Goal: Task Accomplishment & Management: Manage account settings

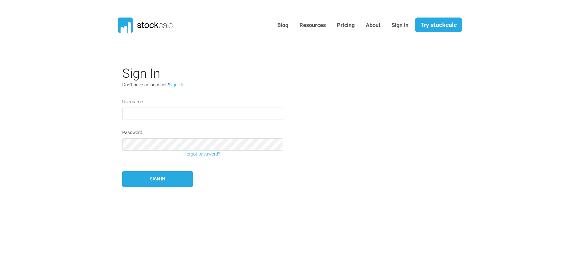
click at [136, 113] on input "text" at bounding box center [202, 113] width 161 height 12
type input "Redpot"
click at [159, 177] on button "Sign In" at bounding box center [157, 179] width 71 height 16
click at [146, 117] on input "text" at bounding box center [202, 113] width 161 height 12
click at [201, 154] on link "forgot password?" at bounding box center [203, 153] width 170 height 7
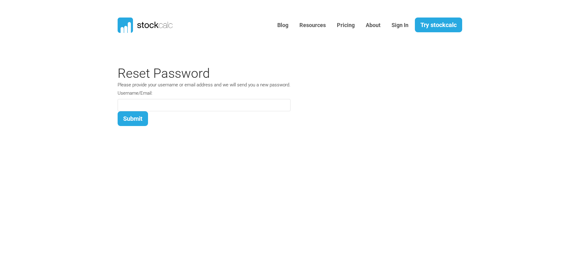
click at [201, 154] on section "Sign In Don't have an account? Sign Up Username Password forgot password? Sign …" at bounding box center [292, 188] width 585 height 255
click at [142, 103] on input at bounding box center [204, 105] width 173 height 12
type input "jomaryma@rogers.com"
click at [130, 116] on button "Submit" at bounding box center [133, 118] width 30 height 15
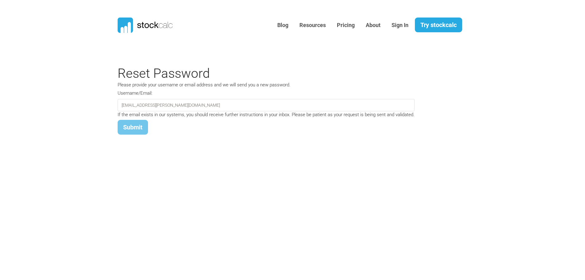
click at [128, 126] on button "Submit" at bounding box center [133, 127] width 30 height 15
click at [135, 129] on button "Submit" at bounding box center [133, 127] width 30 height 15
click at [393, 25] on link "Sign In" at bounding box center [400, 25] width 26 height 15
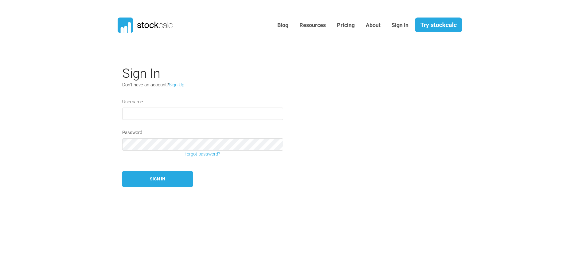
click at [141, 114] on input "text" at bounding box center [202, 113] width 161 height 12
type input "[EMAIL_ADDRESS][PERSON_NAME][DOMAIN_NAME]"
click at [155, 182] on button "Sign In" at bounding box center [157, 179] width 71 height 16
click at [137, 113] on input "text" at bounding box center [202, 113] width 161 height 12
type input "[EMAIL_ADDRESS][PERSON_NAME][DOMAIN_NAME]"
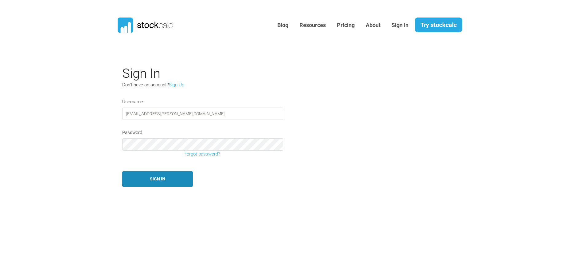
click at [159, 179] on button "Sign In" at bounding box center [157, 179] width 71 height 16
type input "jomaryma@rogers.com"
click at [134, 153] on link "forgot password?" at bounding box center [203, 153] width 170 height 7
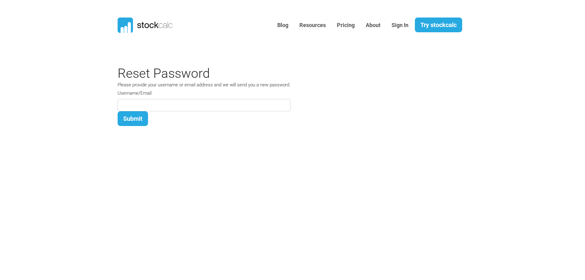
click at [135, 101] on input at bounding box center [204, 105] width 173 height 12
click at [135, 103] on input at bounding box center [204, 105] width 173 height 12
type input "jomaryma@rogers.com"
click at [132, 118] on button "Submit" at bounding box center [133, 118] width 30 height 15
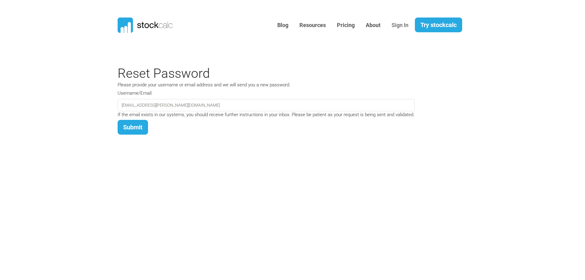
click at [394, 23] on link "Sign In" at bounding box center [400, 25] width 26 height 15
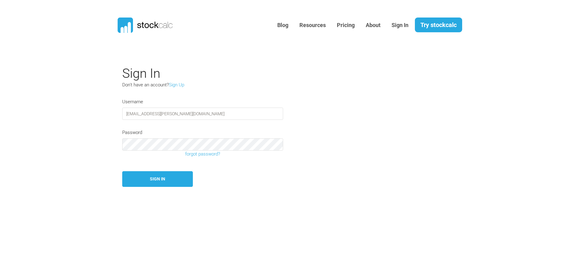
type input "[EMAIL_ADDRESS][PERSON_NAME][DOMAIN_NAME]"
click at [155, 179] on button "Sign In" at bounding box center [157, 179] width 71 height 16
click at [395, 25] on link "Sign In" at bounding box center [400, 25] width 26 height 15
click at [307, 24] on link "Resources" at bounding box center [313, 25] width 36 height 15
